Goal: Task Accomplishment & Management: Use online tool/utility

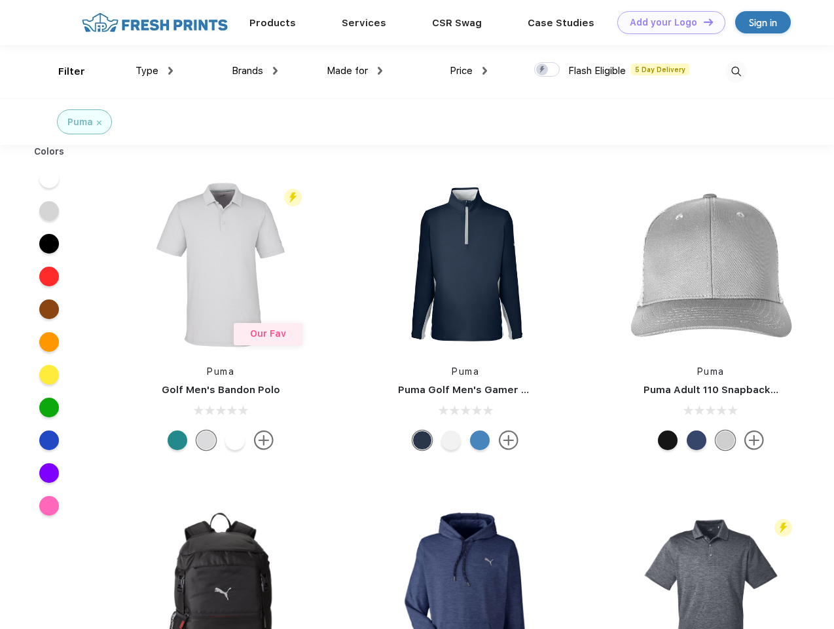
click at [667, 22] on link "Add your Logo Design Tool" at bounding box center [671, 22] width 108 height 23
click at [0, 0] on div "Design Tool" at bounding box center [0, 0] width 0 height 0
click at [703, 22] on link "Add your Logo Design Tool" at bounding box center [671, 22] width 108 height 23
click at [63, 71] on div "Filter" at bounding box center [71, 71] width 27 height 15
click at [155, 71] on span "Type" at bounding box center [147, 71] width 23 height 12
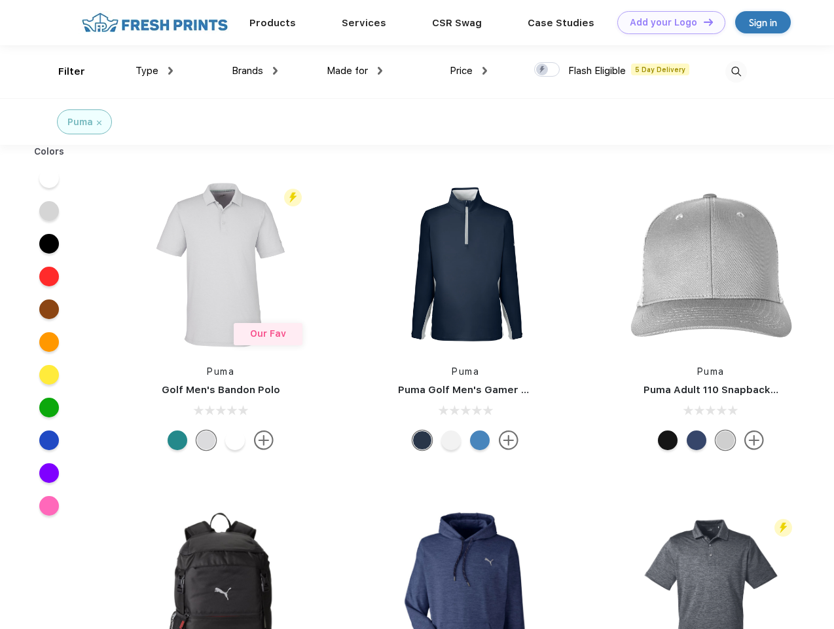
click at [255, 71] on span "Brands" at bounding box center [247, 71] width 31 height 12
click at [355, 71] on span "Made for" at bounding box center [347, 71] width 41 height 12
click at [469, 71] on span "Price" at bounding box center [461, 71] width 23 height 12
click at [547, 70] on div at bounding box center [547, 69] width 26 height 14
click at [543, 70] on input "checkbox" at bounding box center [538, 66] width 9 height 9
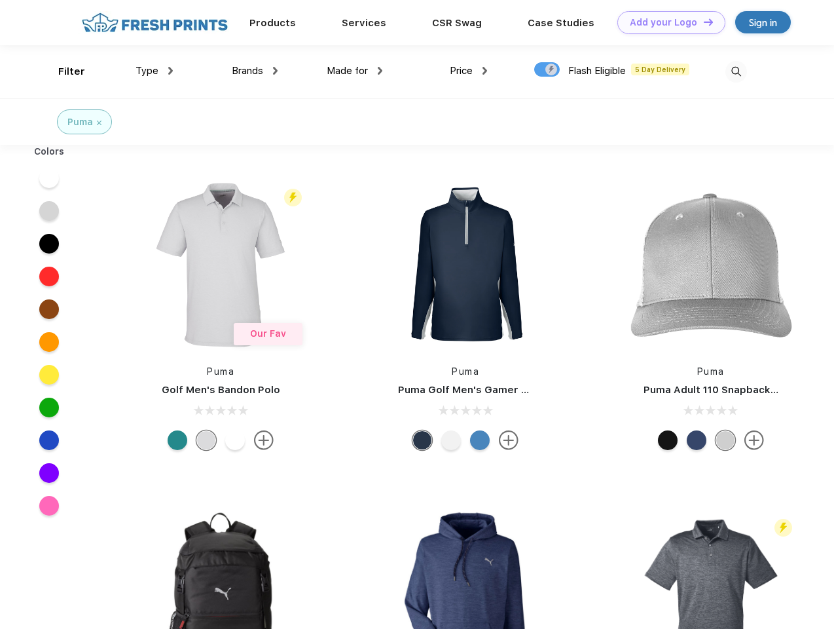
click at [736, 71] on img at bounding box center [736, 72] width 22 height 22
